Goal: Information Seeking & Learning: Learn about a topic

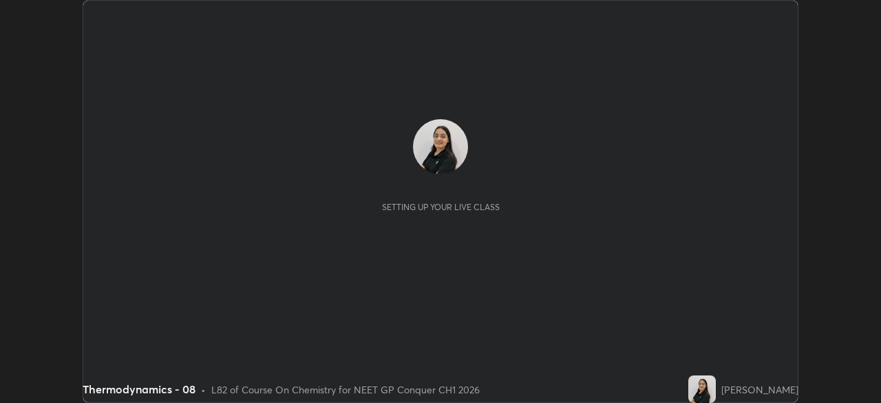
scroll to position [403, 880]
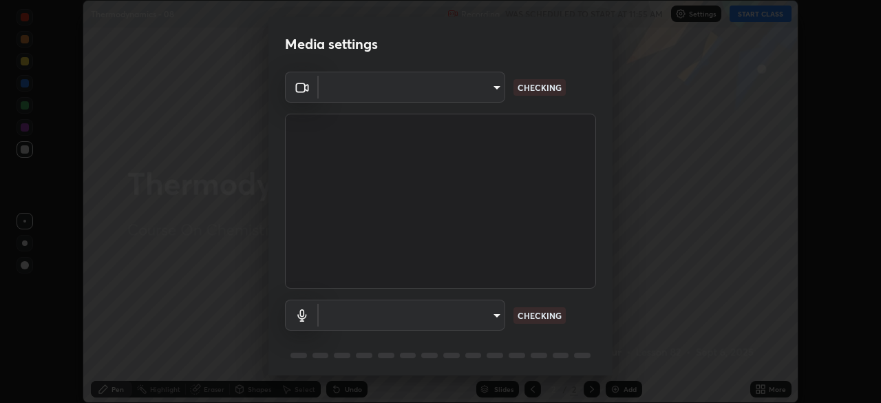
type input "1a0cd2fa9eaecc5464ce661d2c376d4f68bb2a1a8db1c3726163fcb70f995fb6"
type input "communications"
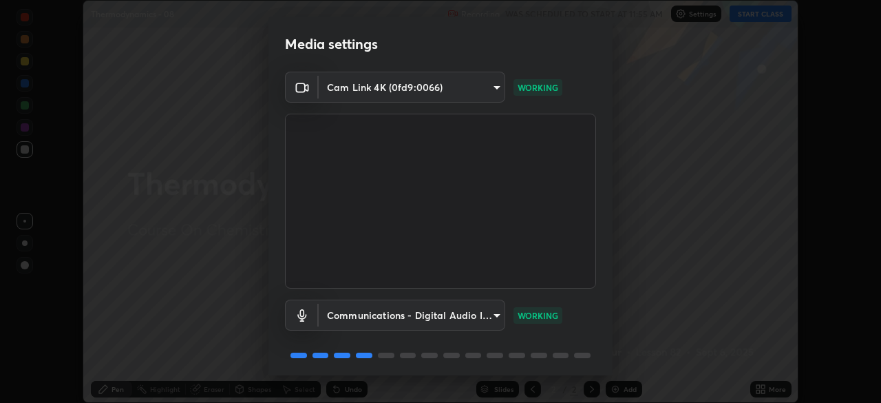
scroll to position [49, 0]
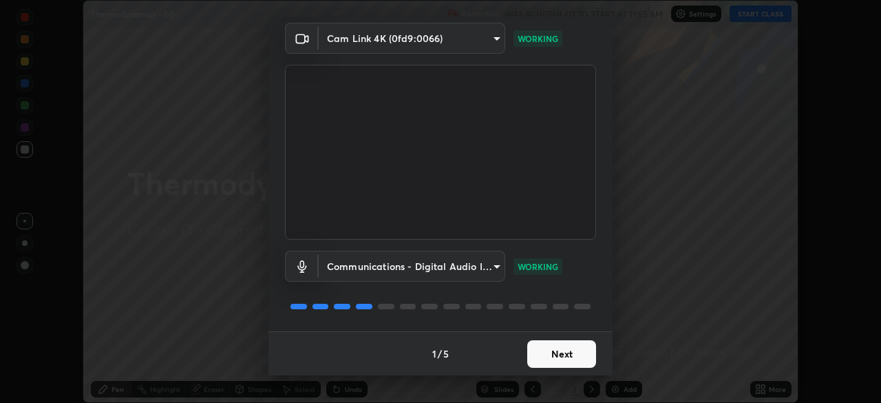
click at [557, 350] on button "Next" at bounding box center [561, 354] width 69 height 28
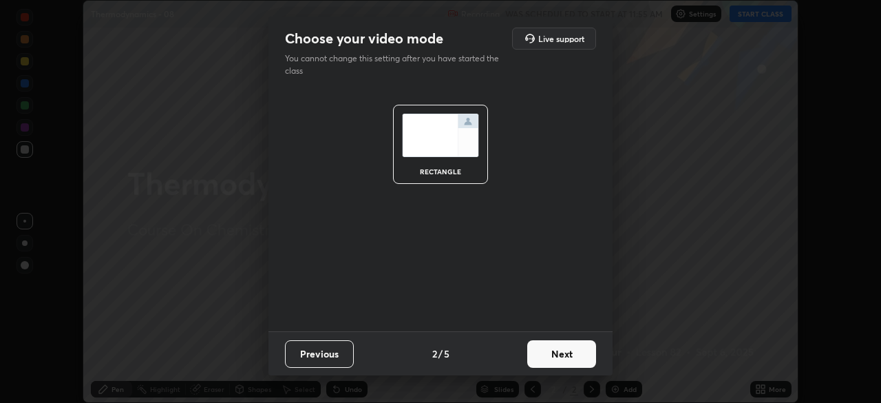
scroll to position [0, 0]
click at [554, 357] on button "Next" at bounding box center [561, 354] width 69 height 28
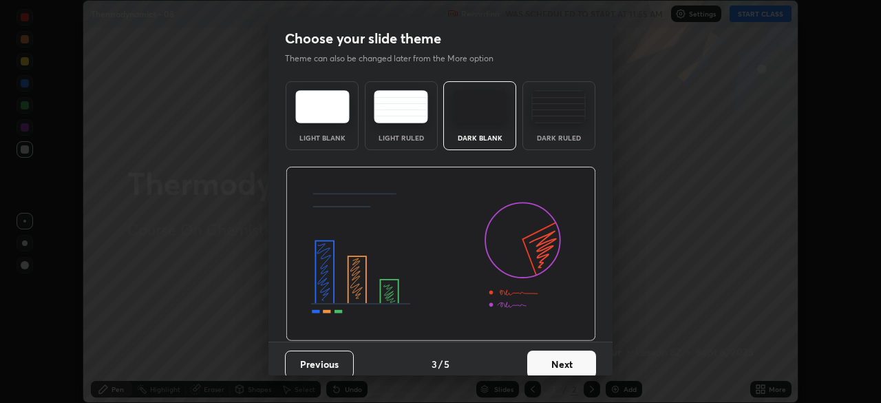
click at [555, 357] on button "Next" at bounding box center [561, 364] width 69 height 28
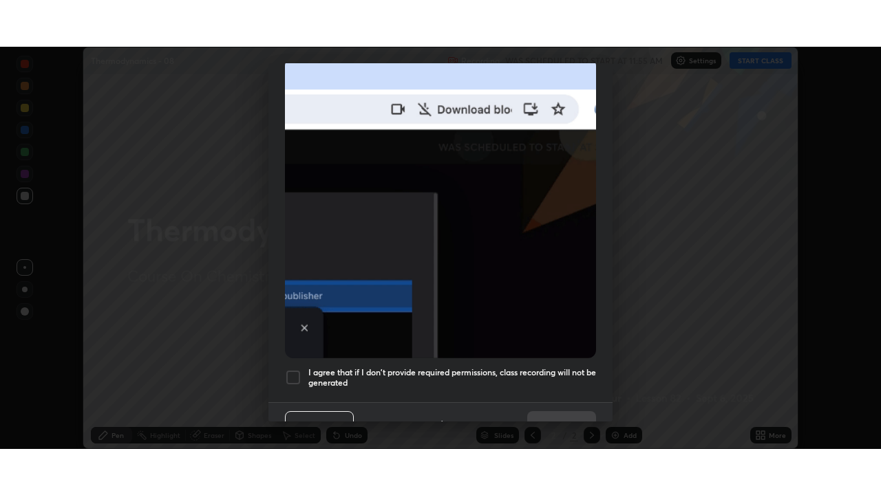
scroll to position [330, 0]
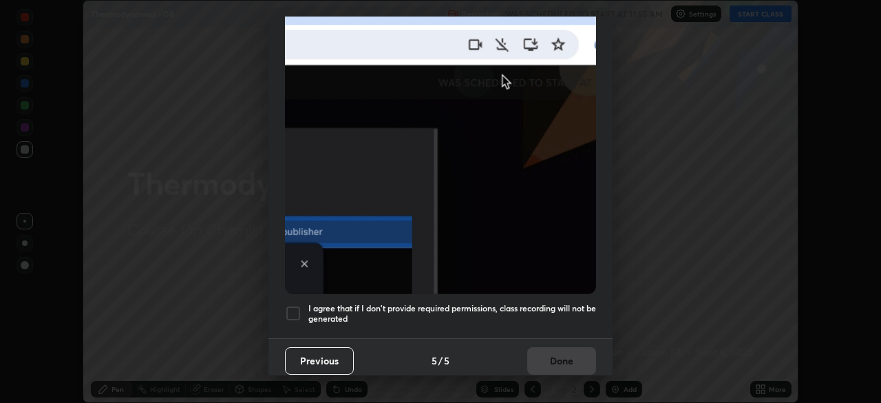
click at [295, 310] on div at bounding box center [293, 313] width 17 height 17
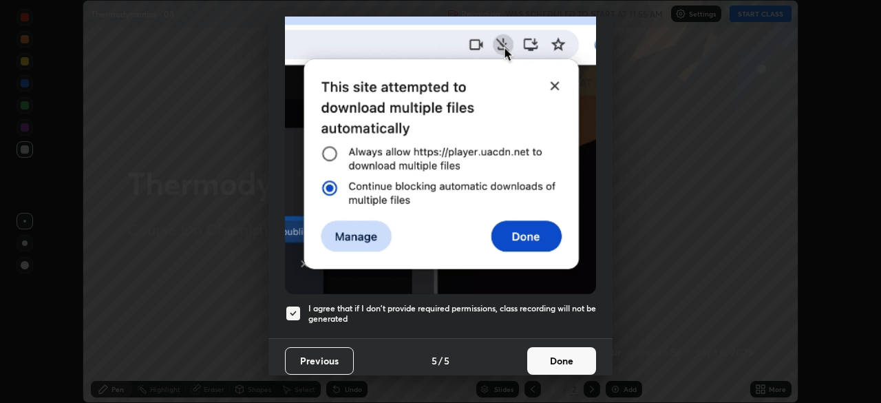
click at [558, 360] on button "Done" at bounding box center [561, 361] width 69 height 28
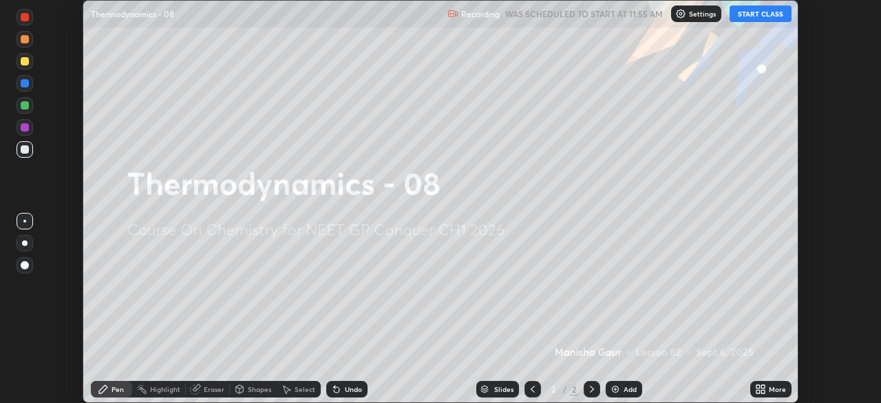
click at [764, 10] on button "START CLASS" at bounding box center [760, 14] width 62 height 17
click at [764, 388] on icon at bounding box center [762, 386] width 3 height 3
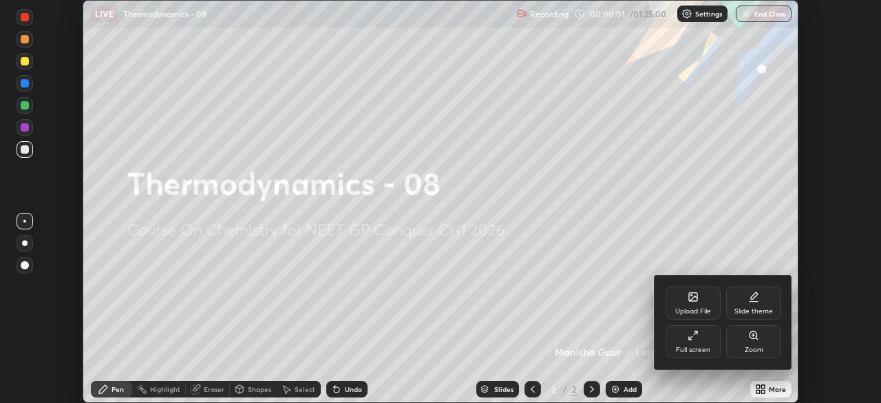
click at [705, 347] on div "Full screen" at bounding box center [693, 349] width 34 height 7
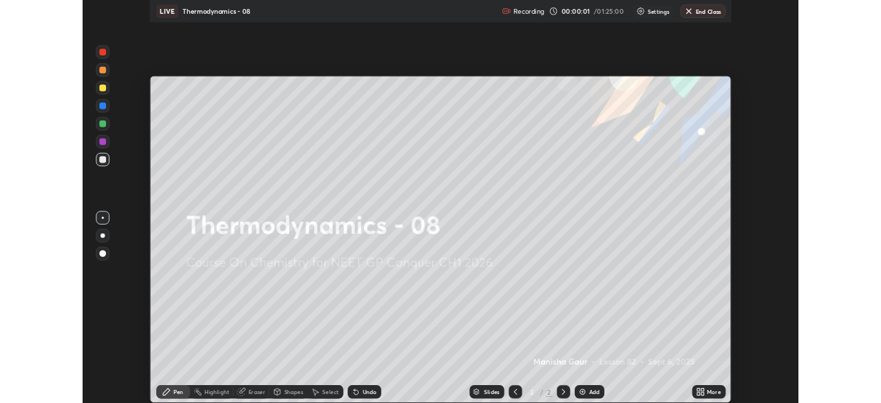
scroll to position [495, 881]
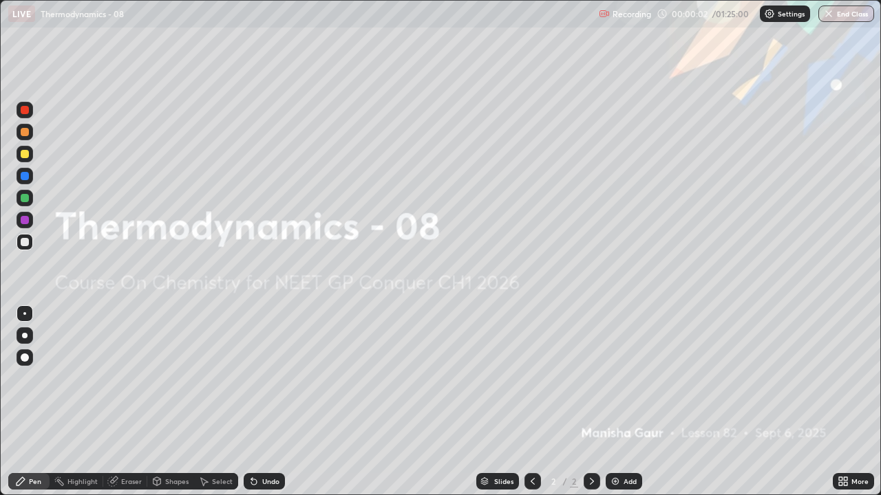
click at [846, 402] on icon at bounding box center [842, 481] width 11 height 11
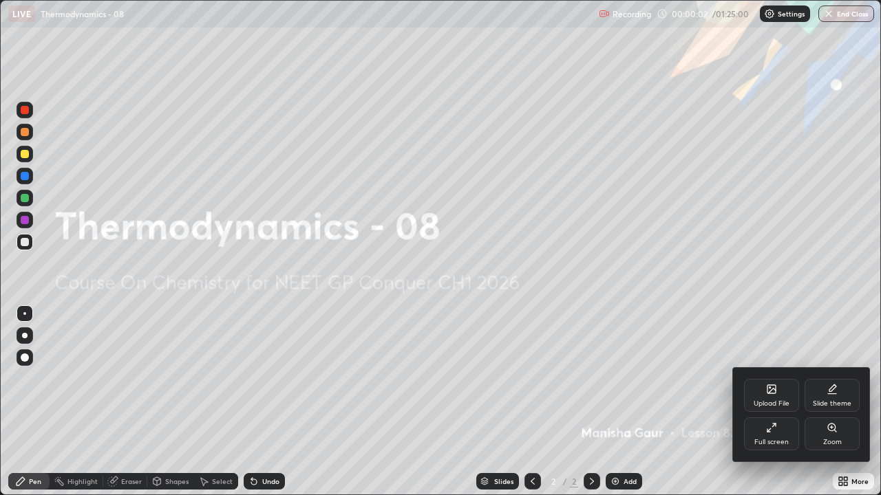
click at [844, 402] on div "Slide theme" at bounding box center [832, 403] width 39 height 7
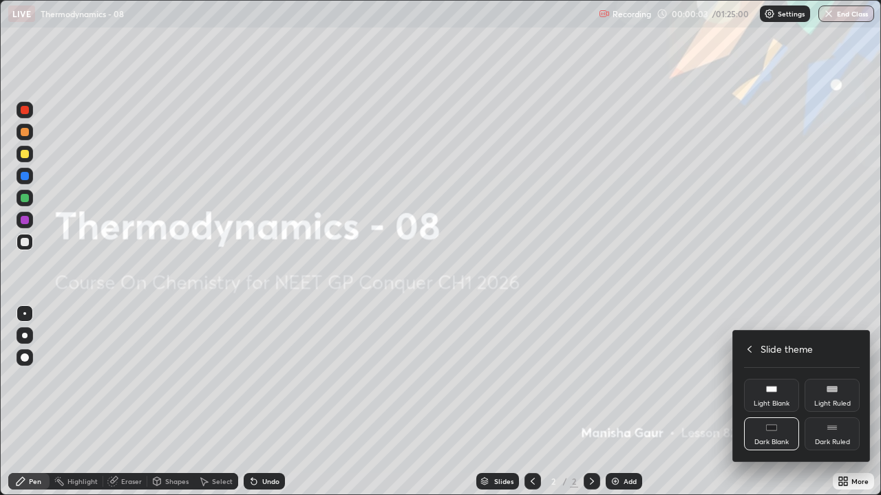
click at [832, 402] on div "Dark Ruled" at bounding box center [831, 434] width 55 height 33
click at [711, 400] on div at bounding box center [440, 247] width 881 height 495
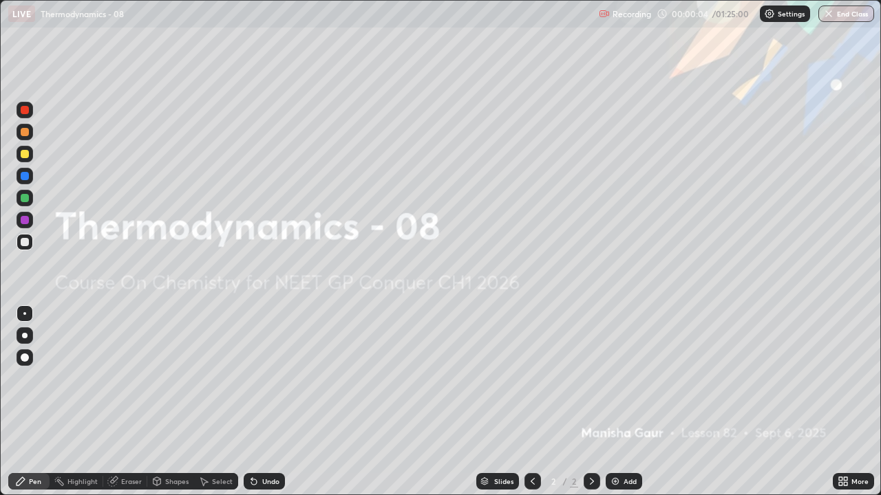
click at [628, 402] on div "Add" at bounding box center [629, 481] width 13 height 7
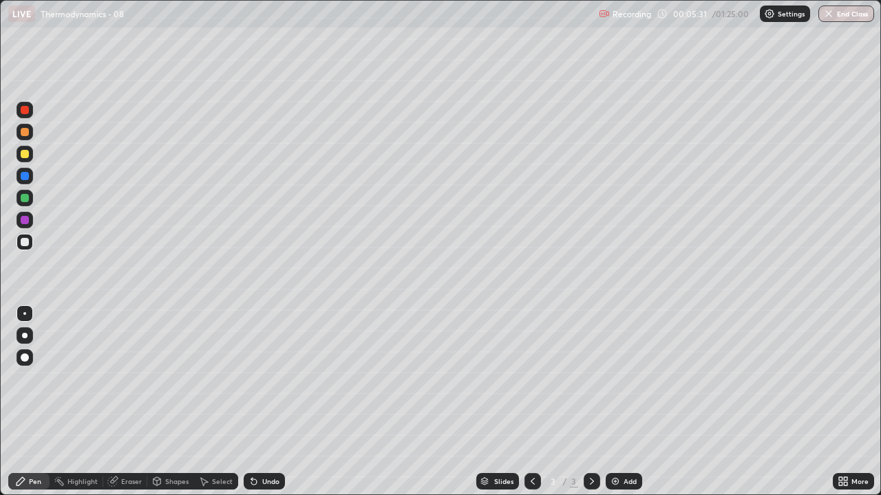
click at [24, 223] on div at bounding box center [25, 220] width 8 height 8
click at [25, 153] on div at bounding box center [25, 154] width 8 height 8
click at [24, 201] on div at bounding box center [25, 198] width 8 height 8
click at [122, 402] on div "Eraser" at bounding box center [131, 481] width 21 height 7
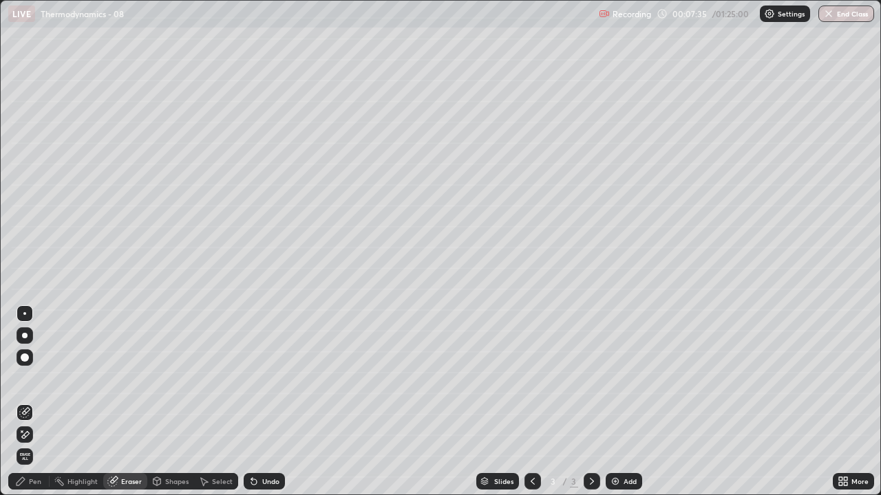
click at [27, 402] on div "Pen" at bounding box center [28, 481] width 41 height 17
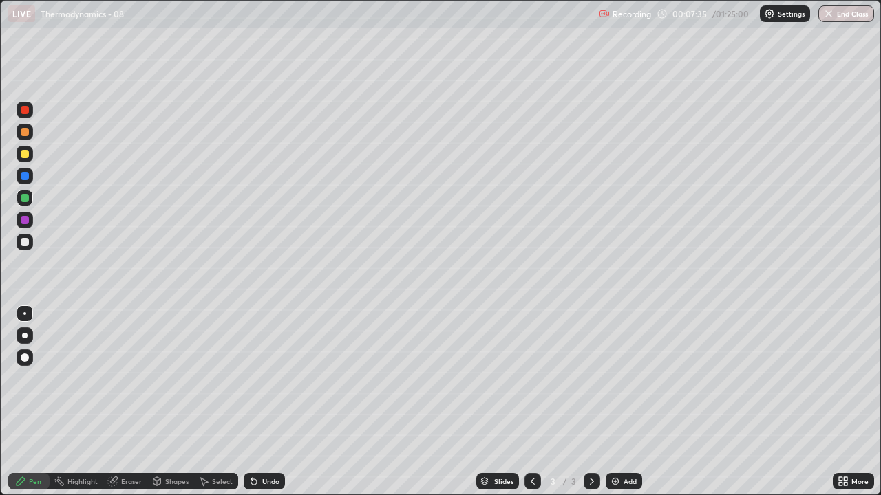
click at [27, 155] on div at bounding box center [25, 154] width 8 height 8
click at [24, 200] on div at bounding box center [25, 198] width 8 height 8
click at [25, 239] on div at bounding box center [25, 242] width 8 height 8
click at [262, 402] on div "Undo" at bounding box center [270, 481] width 17 height 7
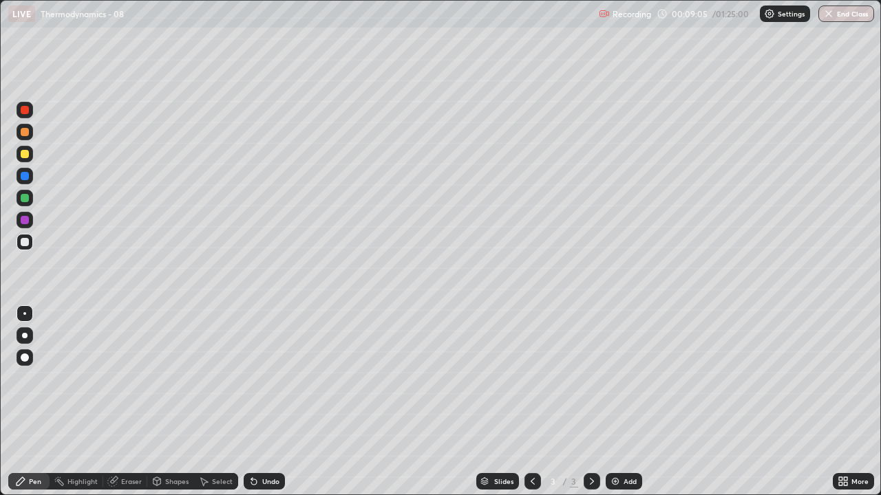
click at [262, 402] on div "Undo" at bounding box center [270, 481] width 17 height 7
click at [23, 225] on div at bounding box center [25, 220] width 17 height 17
click at [25, 156] on div at bounding box center [25, 154] width 8 height 8
click at [620, 402] on div "Add" at bounding box center [624, 481] width 36 height 17
click at [26, 129] on div at bounding box center [25, 132] width 8 height 8
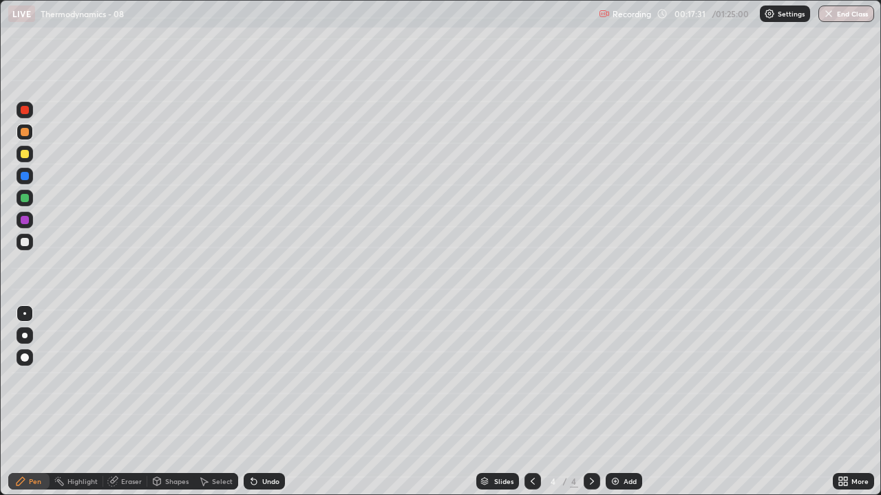
click at [120, 402] on div "Eraser" at bounding box center [125, 481] width 44 height 17
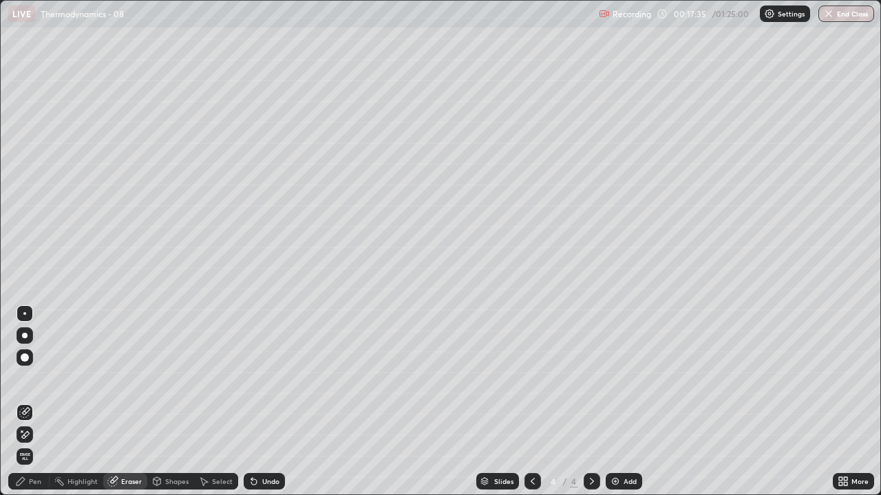
click at [39, 402] on div "Pen" at bounding box center [35, 481] width 12 height 7
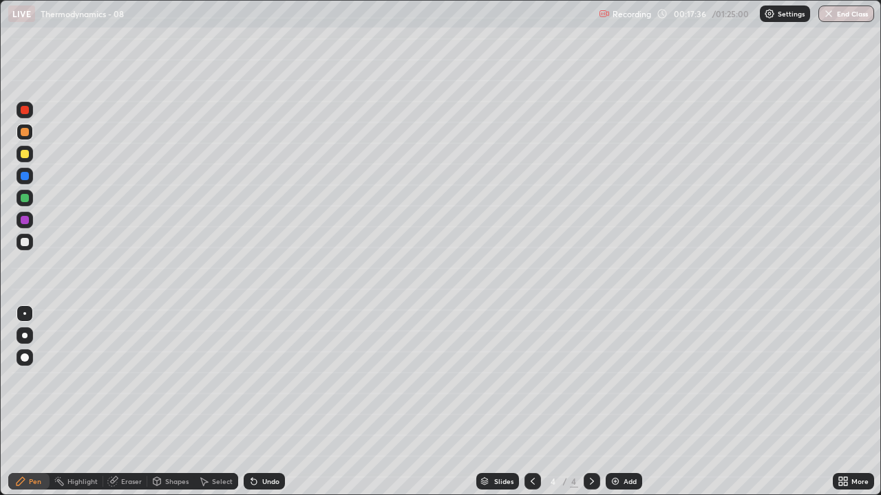
click at [26, 158] on div at bounding box center [25, 154] width 8 height 8
click at [124, 402] on div "Eraser" at bounding box center [131, 481] width 21 height 7
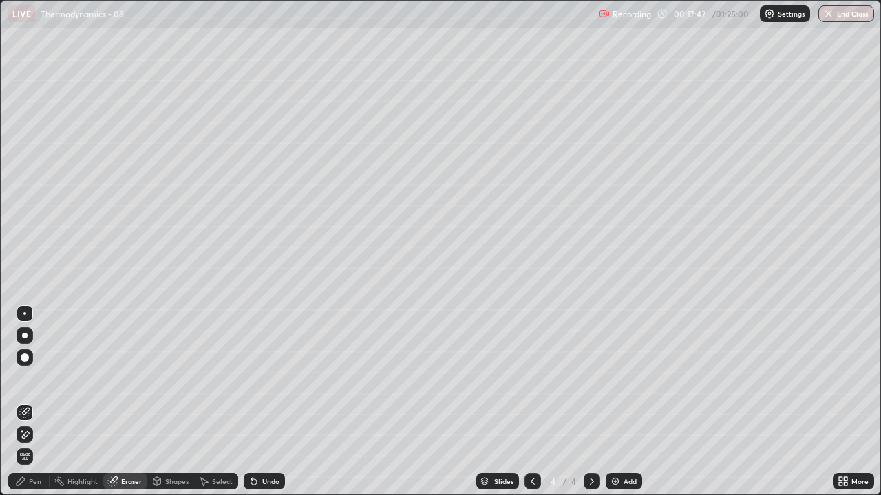
click at [39, 402] on div "Pen" at bounding box center [35, 481] width 12 height 7
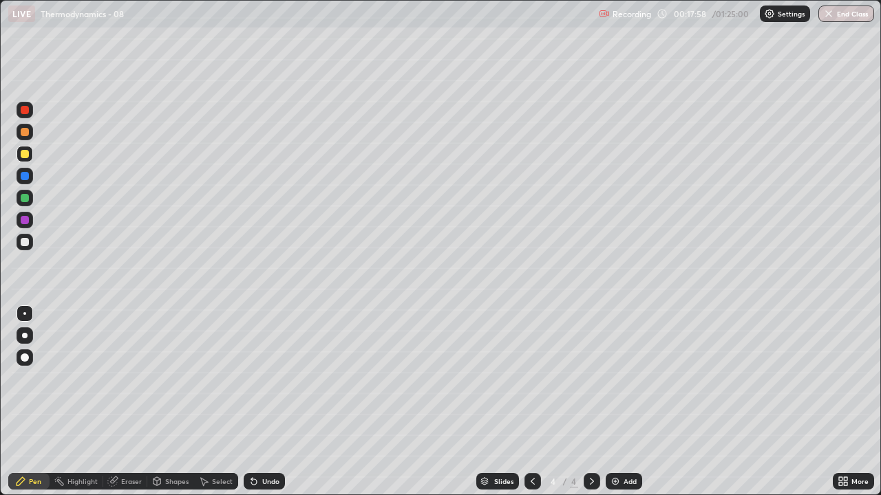
click at [21, 242] on div at bounding box center [25, 242] width 8 height 8
click at [120, 402] on div "Eraser" at bounding box center [125, 481] width 44 height 17
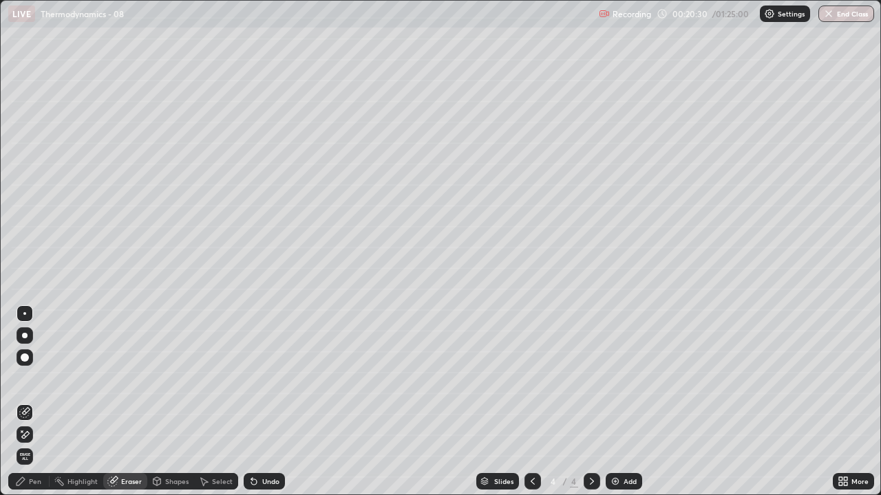
click at [36, 402] on div "Pen" at bounding box center [35, 481] width 12 height 7
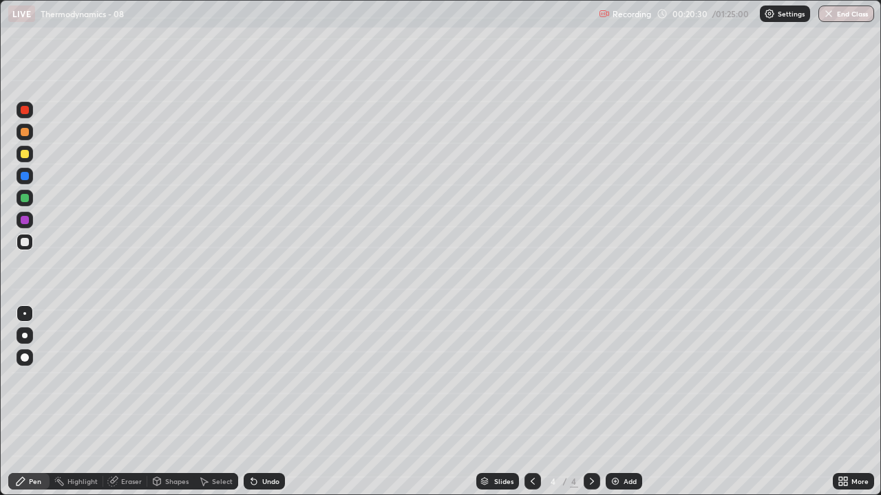
click at [26, 239] on div at bounding box center [25, 242] width 8 height 8
click at [129, 402] on div "Eraser" at bounding box center [131, 481] width 21 height 7
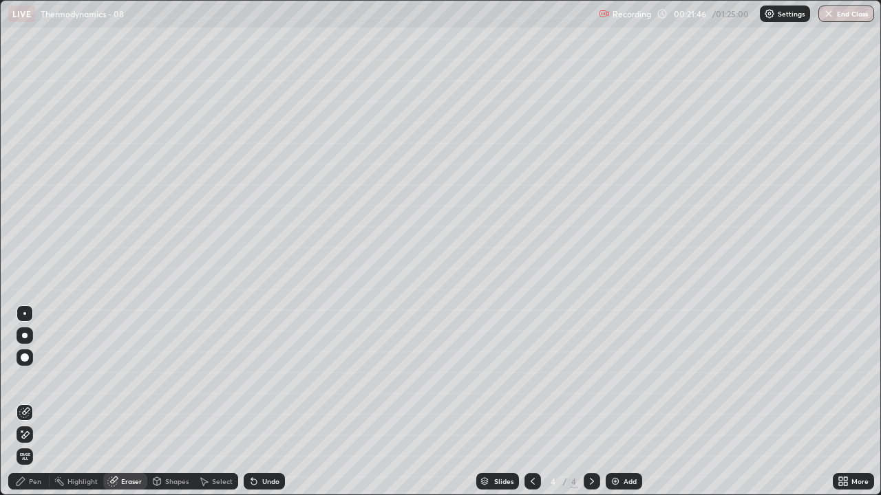
click at [39, 402] on div "Pen" at bounding box center [35, 481] width 12 height 7
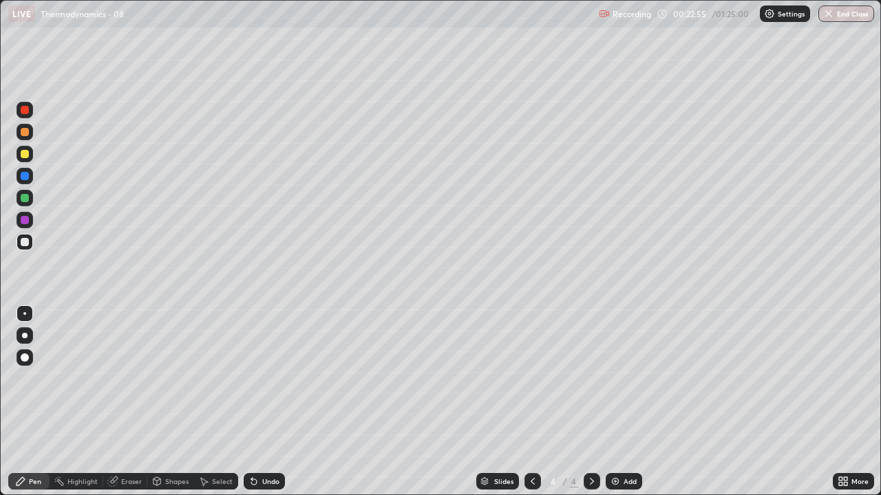
click at [116, 402] on icon at bounding box center [114, 480] width 8 height 7
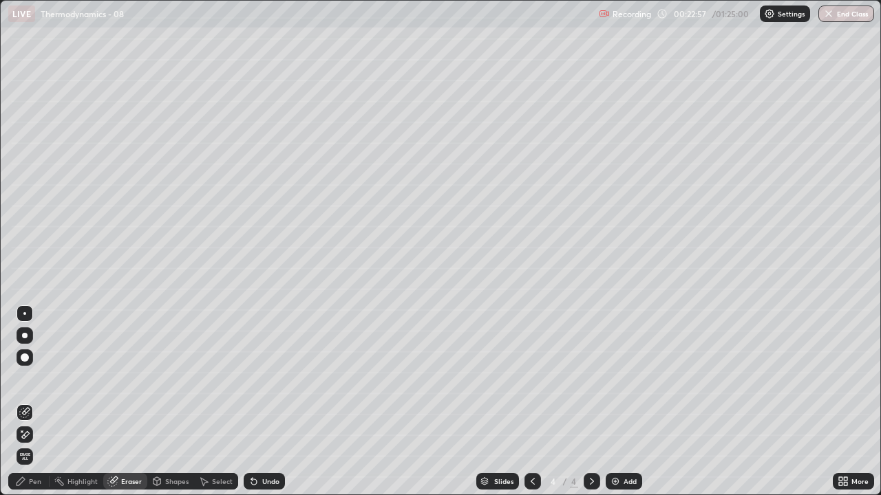
click at [41, 402] on div "Pen" at bounding box center [28, 481] width 41 height 17
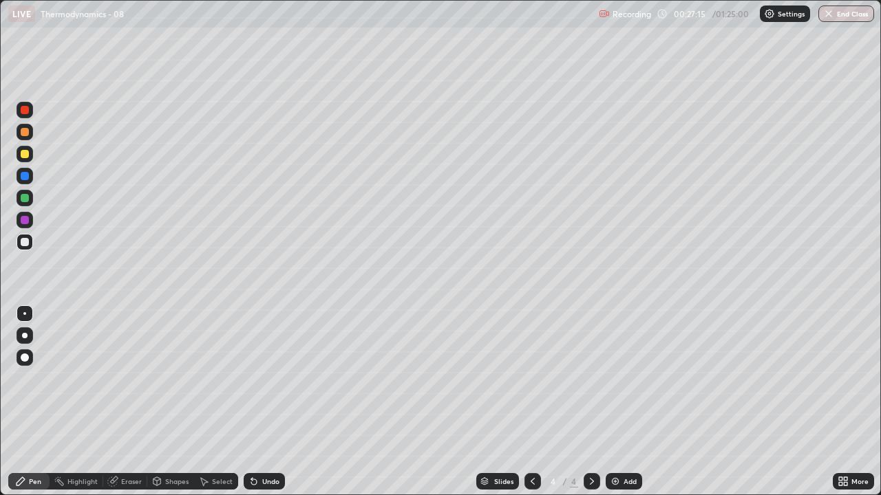
click at [610, 402] on img at bounding box center [615, 481] width 11 height 11
click at [25, 201] on div at bounding box center [25, 198] width 8 height 8
click at [23, 156] on div at bounding box center [25, 154] width 8 height 8
click at [615, 402] on img at bounding box center [615, 481] width 11 height 11
click at [27, 201] on div at bounding box center [25, 198] width 8 height 8
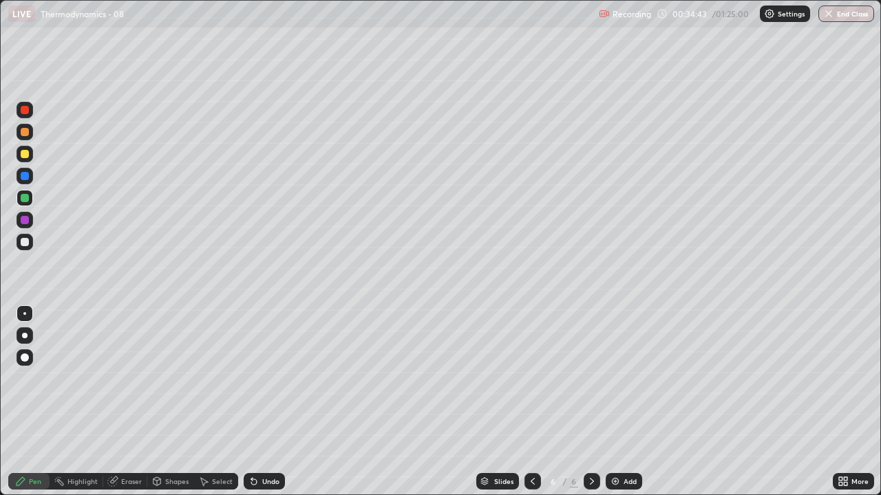
click at [531, 402] on icon at bounding box center [532, 481] width 11 height 11
click at [26, 157] on div at bounding box center [25, 154] width 8 height 8
click at [590, 402] on icon at bounding box center [591, 481] width 11 height 11
click at [620, 402] on div "Add" at bounding box center [624, 481] width 36 height 17
click at [25, 202] on div at bounding box center [25, 198] width 8 height 8
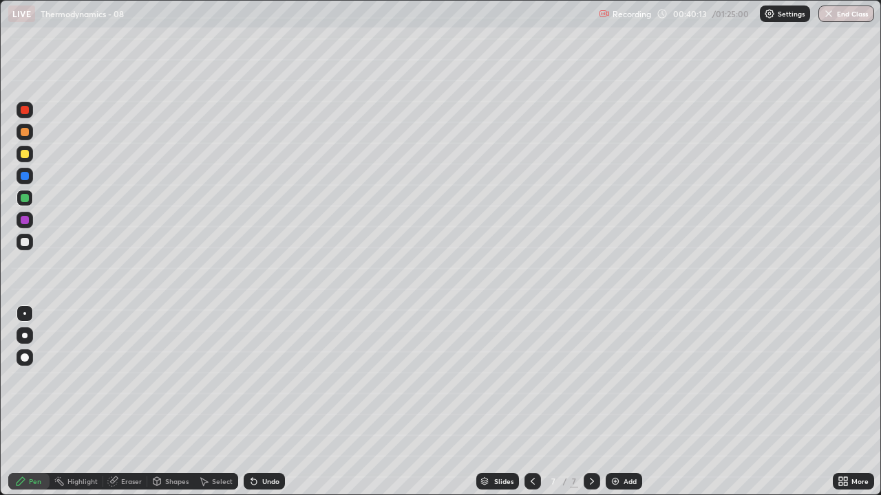
click at [24, 156] on div at bounding box center [25, 154] width 8 height 8
click at [124, 402] on div "Eraser" at bounding box center [131, 481] width 21 height 7
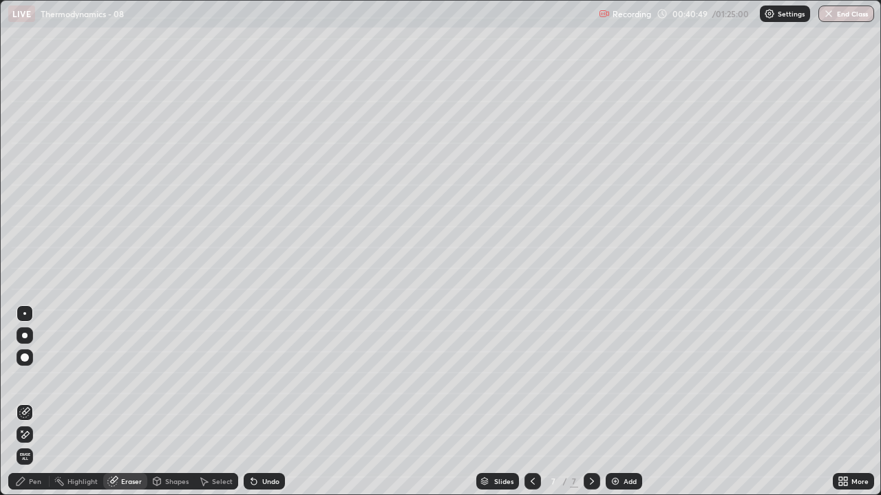
click at [30, 402] on div "Pen" at bounding box center [35, 481] width 12 height 7
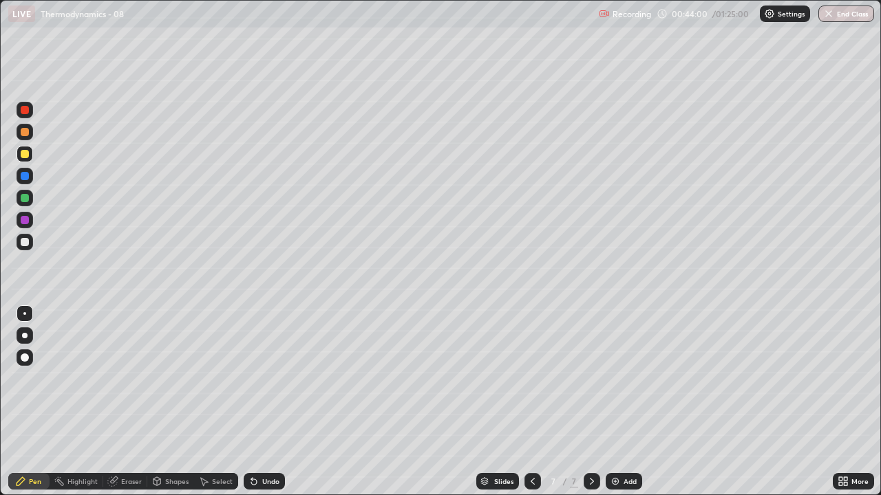
click at [529, 402] on icon at bounding box center [532, 481] width 11 height 11
click at [589, 402] on icon at bounding box center [591, 481] width 11 height 11
click at [532, 402] on icon at bounding box center [532, 481] width 11 height 11
click at [590, 402] on icon at bounding box center [592, 481] width 4 height 7
click at [618, 402] on img at bounding box center [615, 481] width 11 height 11
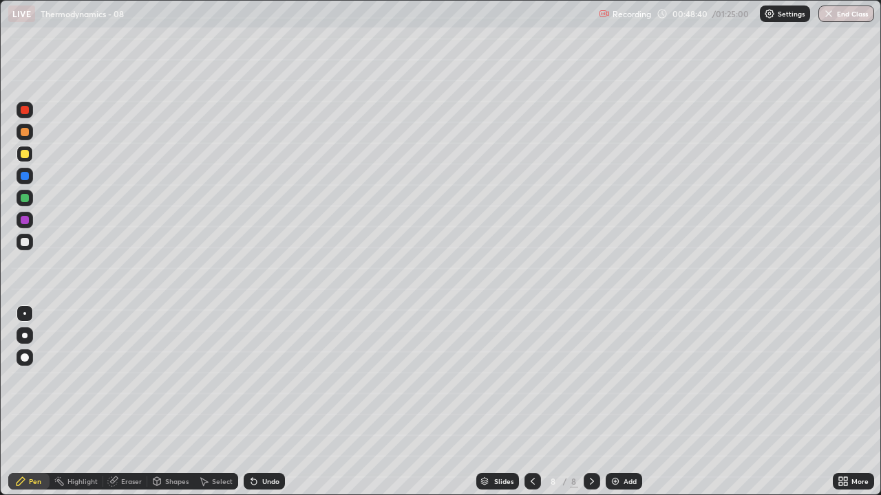
click at [271, 402] on div "Undo" at bounding box center [270, 481] width 17 height 7
click at [274, 402] on div "Undo" at bounding box center [270, 481] width 17 height 7
click at [278, 402] on div "Undo" at bounding box center [264, 481] width 41 height 17
click at [279, 402] on div "Undo" at bounding box center [264, 481] width 41 height 17
click at [281, 402] on div "Undo" at bounding box center [264, 481] width 41 height 17
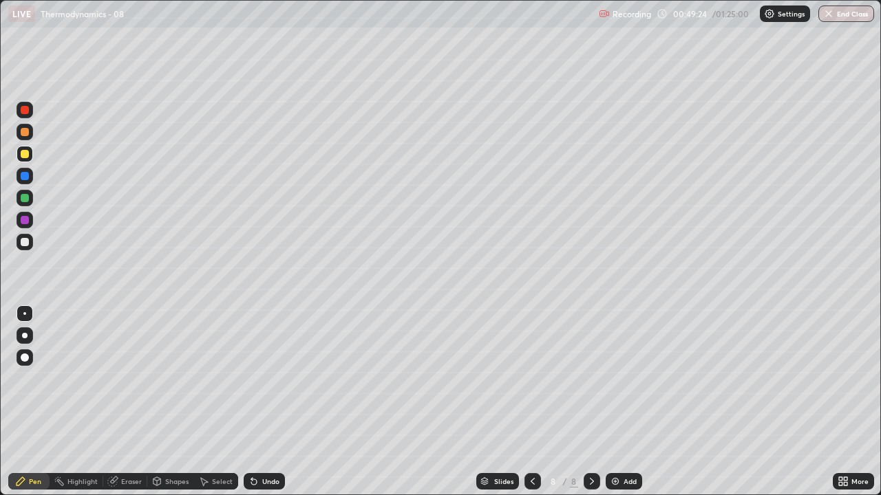
click at [266, 402] on div "Undo" at bounding box center [270, 481] width 17 height 7
click at [82, 25] on div "LIVE Thermodynamics - 08" at bounding box center [300, 14] width 585 height 28
click at [612, 402] on img at bounding box center [615, 481] width 11 height 11
click at [25, 244] on div at bounding box center [25, 242] width 8 height 8
click at [614, 402] on div "Add" at bounding box center [624, 481] width 36 height 17
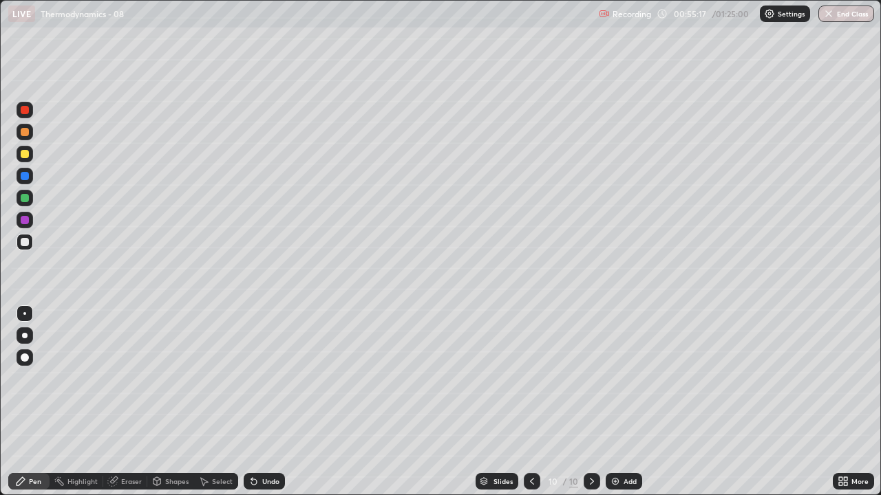
click at [115, 402] on icon at bounding box center [112, 482] width 9 height 9
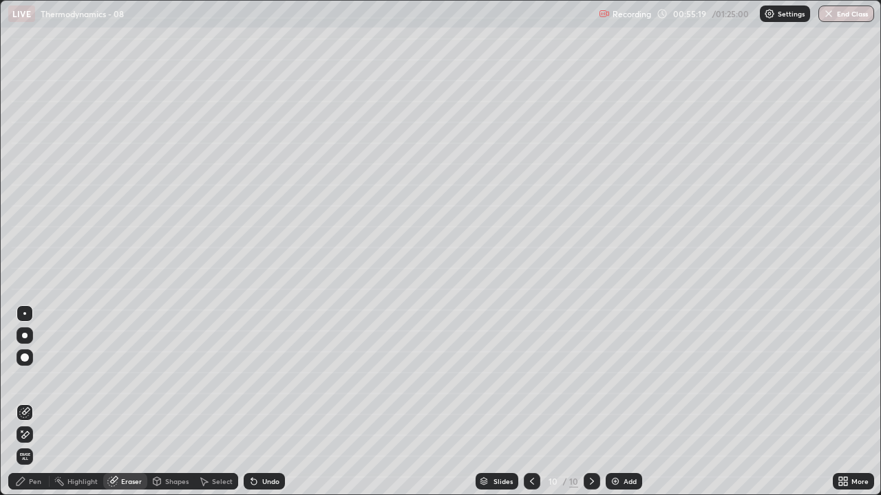
click at [28, 402] on div "Pen" at bounding box center [28, 481] width 41 height 17
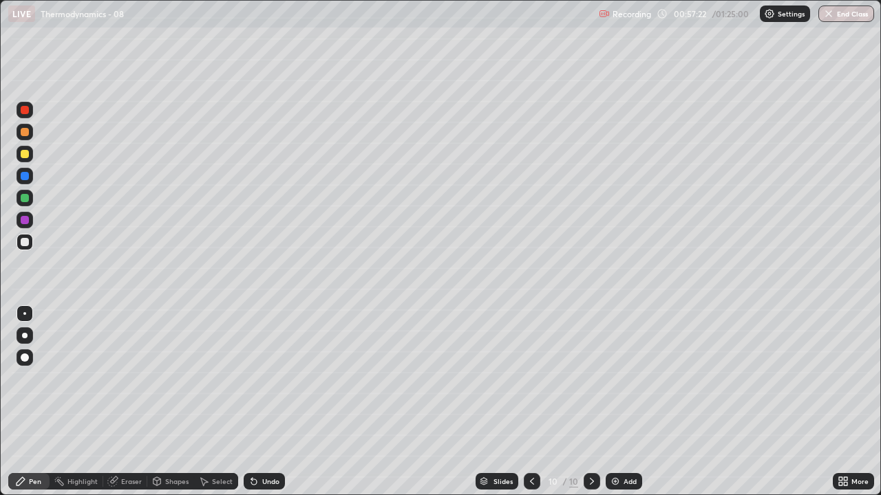
click at [531, 402] on icon at bounding box center [531, 481] width 11 height 11
click at [533, 402] on icon at bounding box center [531, 481] width 11 height 11
click at [535, 402] on icon at bounding box center [531, 481] width 11 height 11
click at [29, 244] on div at bounding box center [25, 242] width 17 height 17
click at [589, 402] on icon at bounding box center [591, 481] width 11 height 11
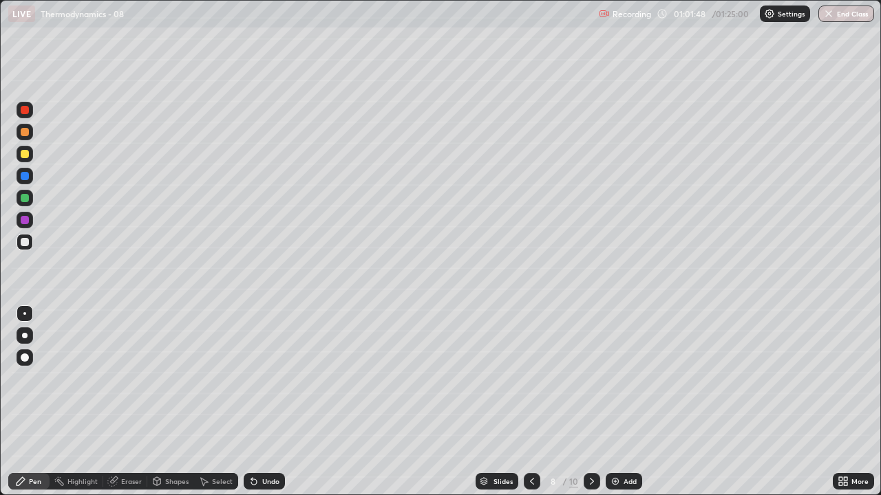
click at [531, 402] on icon at bounding box center [532, 481] width 4 height 7
click at [590, 402] on icon at bounding box center [591, 481] width 11 height 11
click at [584, 402] on div at bounding box center [592, 481] width 17 height 17
click at [25, 153] on div at bounding box center [25, 154] width 8 height 8
click at [587, 402] on icon at bounding box center [591, 481] width 11 height 11
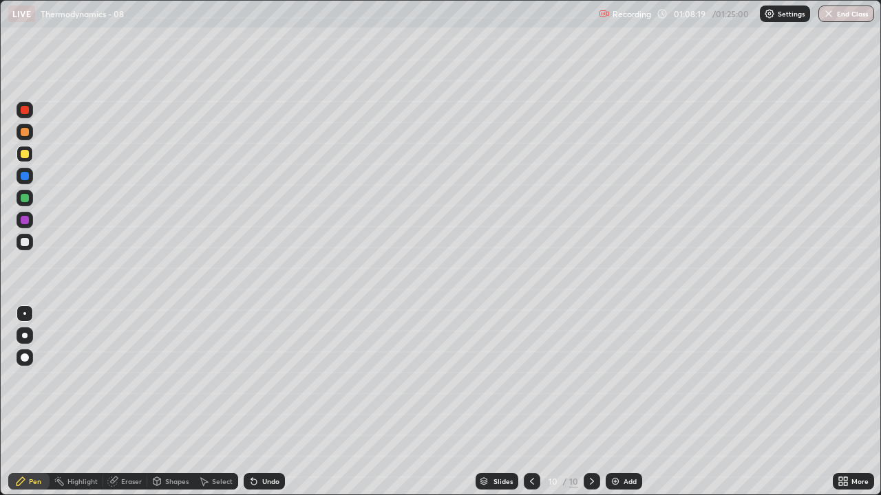
click at [28, 242] on div at bounding box center [25, 242] width 8 height 8
click at [25, 402] on icon at bounding box center [20, 481] width 11 height 11
click at [29, 160] on div at bounding box center [25, 154] width 17 height 17
click at [613, 402] on img at bounding box center [615, 481] width 11 height 11
click at [28, 243] on div at bounding box center [25, 242] width 8 height 8
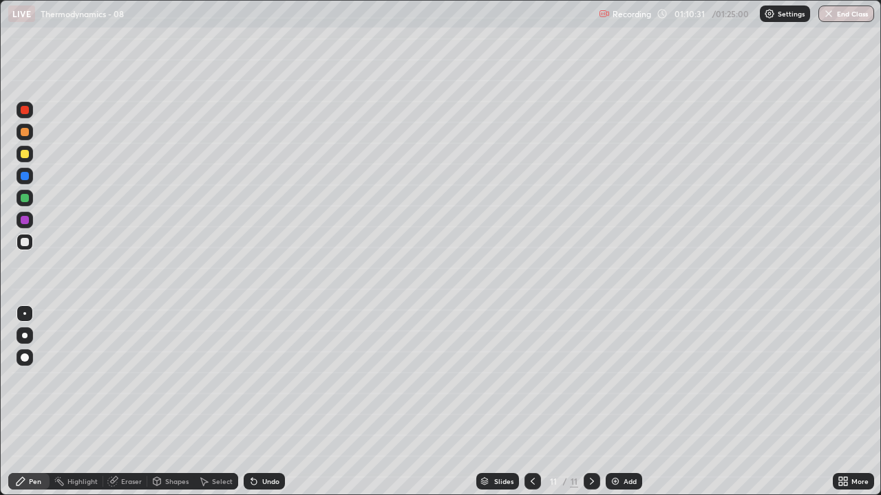
click at [118, 402] on div "Eraser" at bounding box center [125, 481] width 44 height 17
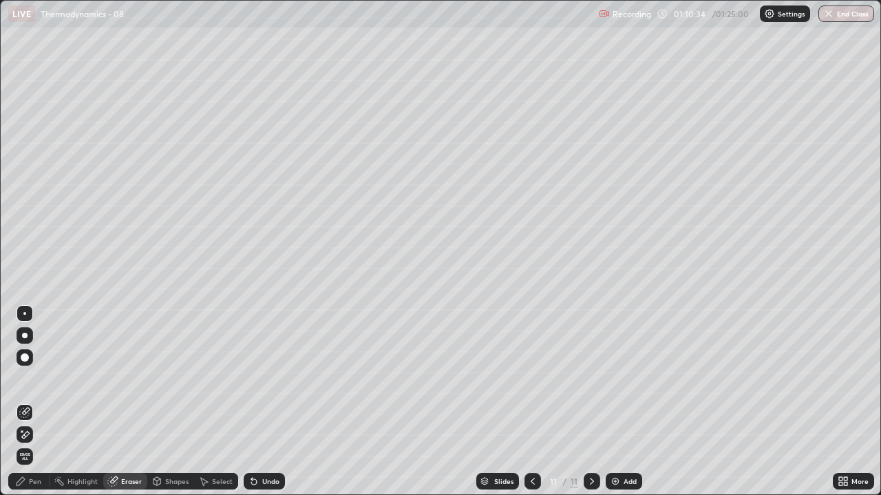
click at [35, 402] on div "Pen" at bounding box center [35, 481] width 12 height 7
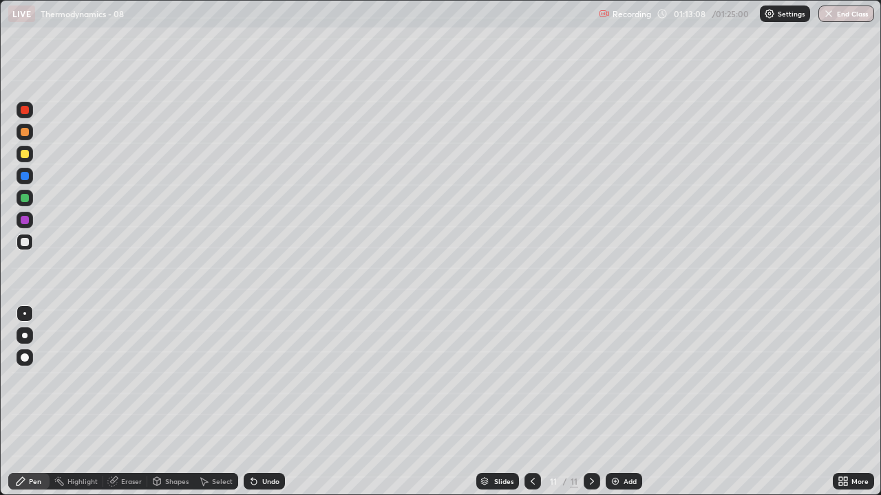
click at [26, 145] on div at bounding box center [25, 154] width 17 height 22
click at [857, 14] on button "End Class" at bounding box center [846, 14] width 56 height 17
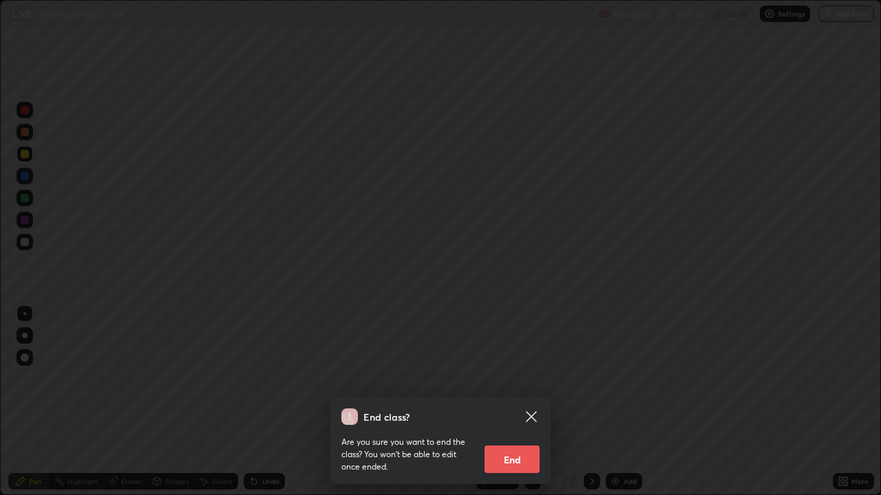
click at [533, 402] on button "End" at bounding box center [511, 460] width 55 height 28
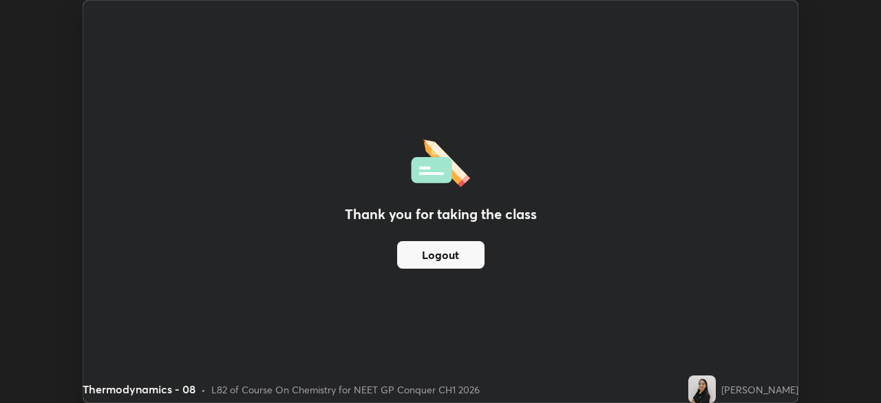
scroll to position [68410, 67932]
